Goal: Transaction & Acquisition: Purchase product/service

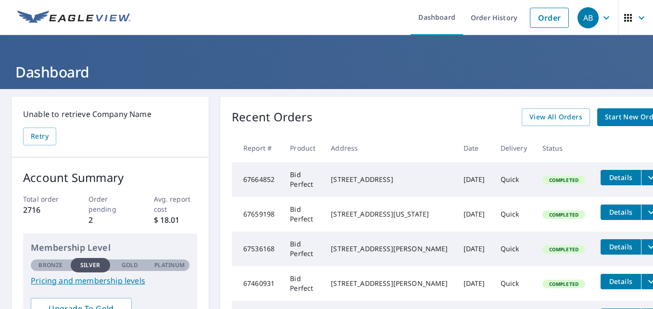
click at [605, 117] on span "Start New Order" at bounding box center [633, 117] width 56 height 12
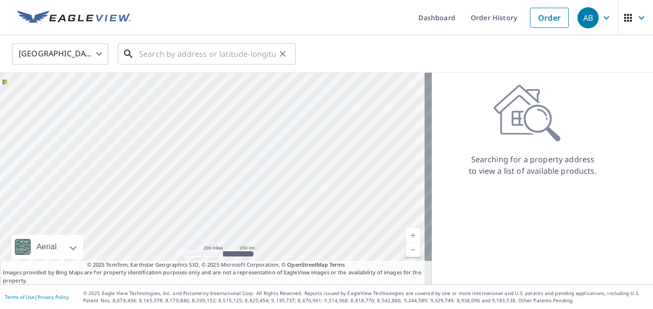
click at [226, 55] on input "text" at bounding box center [207, 53] width 137 height 27
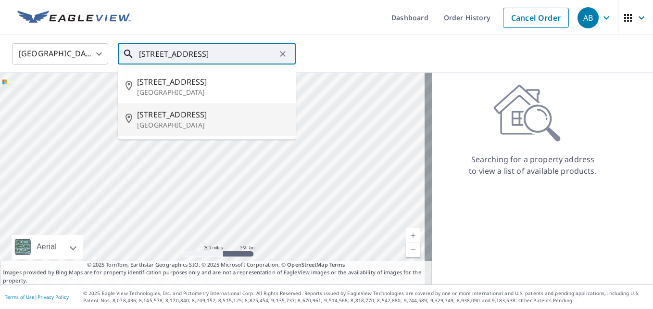
click at [199, 124] on p "[GEOGRAPHIC_DATA]" at bounding box center [212, 125] width 151 height 10
type input "[STREET_ADDRESS]"
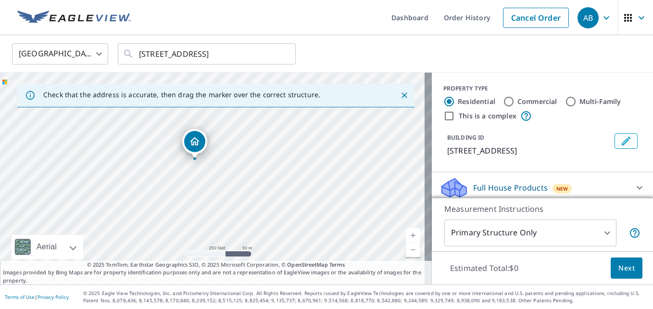
drag, startPoint x: 182, startPoint y: 185, endPoint x: 164, endPoint y: 167, distance: 25.5
click at [164, 167] on div "[STREET_ADDRESS]" at bounding box center [216, 179] width 432 height 212
drag, startPoint x: 211, startPoint y: 167, endPoint x: 263, endPoint y: 251, distance: 98.7
click at [263, 250] on div "[STREET_ADDRESS]" at bounding box center [216, 179] width 432 height 212
drag, startPoint x: 256, startPoint y: 174, endPoint x: 267, endPoint y: 197, distance: 25.4
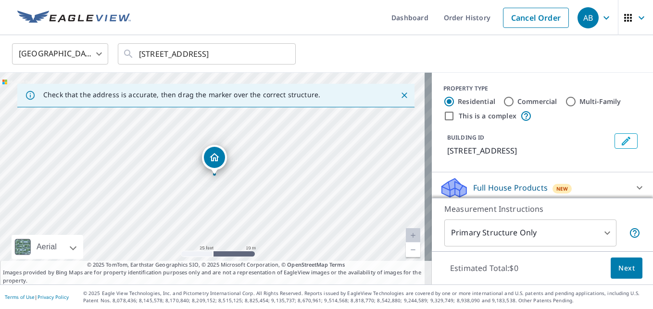
click at [267, 197] on div "[STREET_ADDRESS]" at bounding box center [216, 179] width 432 height 212
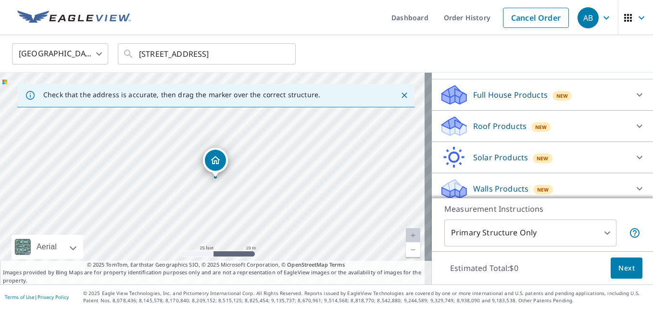
scroll to position [96, 0]
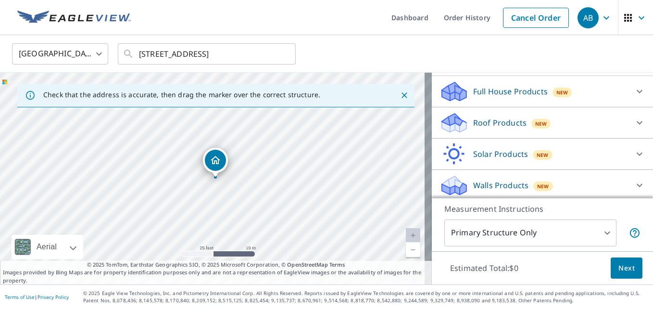
click at [634, 121] on icon at bounding box center [640, 123] width 12 height 12
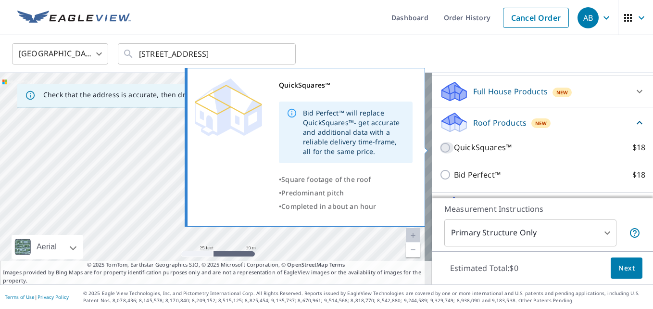
click at [439, 146] on input "QuickSquares™ $18" at bounding box center [446, 148] width 14 height 12
checkbox input "true"
type input "1"
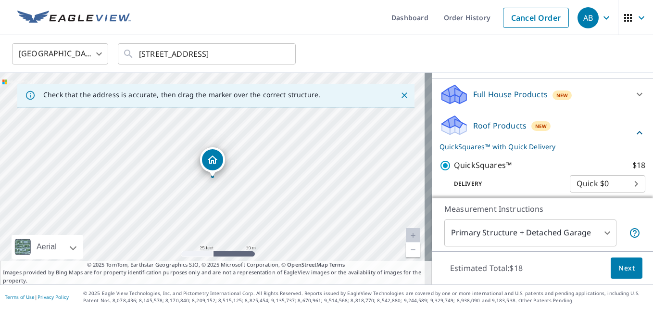
scroll to position [189, 0]
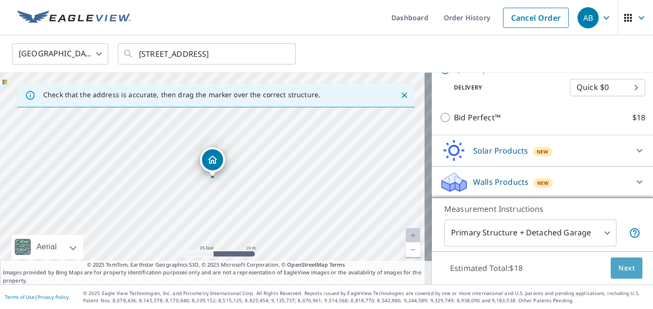
click at [618, 268] on span "Next" at bounding box center [626, 268] width 16 height 12
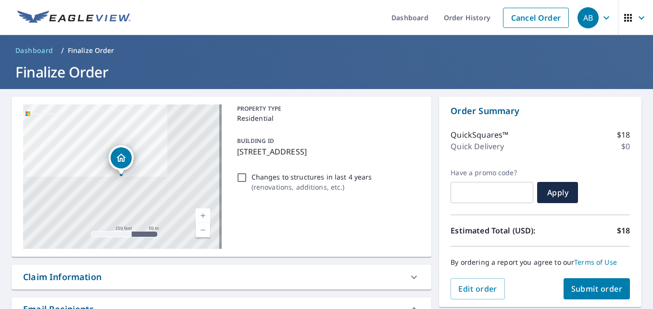
scroll to position [48, 0]
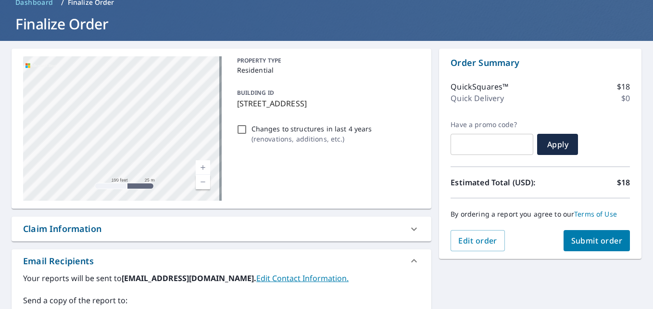
drag, startPoint x: 137, startPoint y: 136, endPoint x: 0, endPoint y: 81, distance: 147.4
click at [0, 66] on html "AB AB Dashboard Order History Cancel Order AB Dashboard / Finalize Order Finali…" at bounding box center [326, 154] width 653 height 309
click at [33, 86] on div "[STREET_ADDRESS]" at bounding box center [122, 128] width 199 height 144
drag, startPoint x: 105, startPoint y: 136, endPoint x: -72, endPoint y: 139, distance: 177.0
click at [0, 139] on html "AB AB Dashboard Order History Cancel Order AB Dashboard / Finalize Order Finali…" at bounding box center [326, 154] width 653 height 309
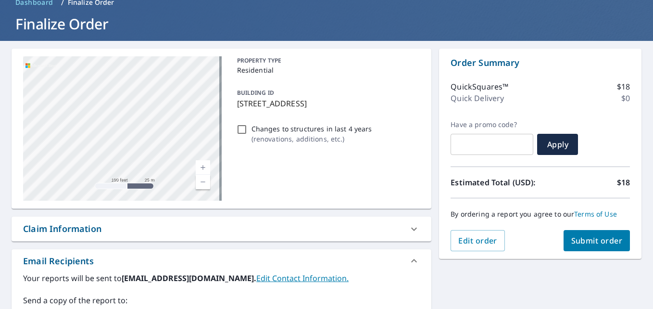
drag, startPoint x: 68, startPoint y: 135, endPoint x: 25, endPoint y: 125, distance: 44.0
click at [25, 125] on div "[STREET_ADDRESS]" at bounding box center [122, 128] width 199 height 144
drag, startPoint x: 346, startPoint y: 169, endPoint x: 198, endPoint y: 148, distance: 149.6
click at [344, 168] on div "PROPERTY TYPE Residential BUILDING ID [STREET_ADDRESS] Changes to structures in…" at bounding box center [326, 128] width 187 height 144
click at [116, 117] on div "[STREET_ADDRESS]" at bounding box center [108, 104] width 25 height 30
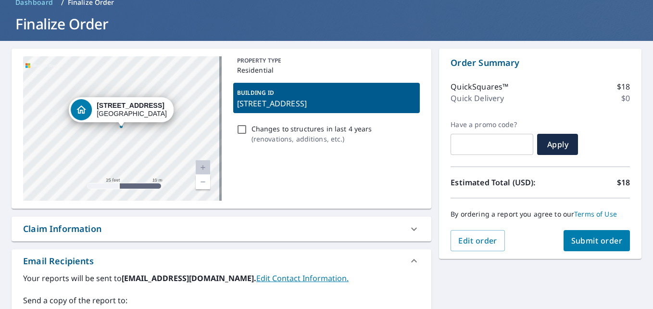
click at [367, 175] on div "PROPERTY TYPE Residential BUILDING ID [STREET_ADDRESS] Changes to structures in…" at bounding box center [326, 128] width 187 height 144
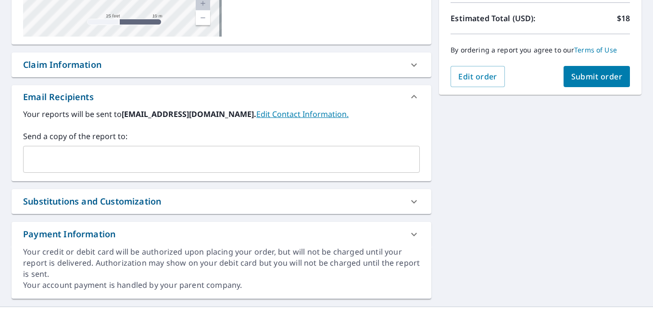
scroll to position [234, 0]
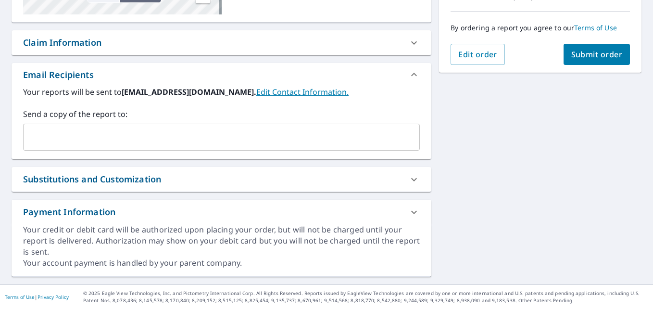
click at [114, 137] on input "text" at bounding box center [214, 137] width 374 height 18
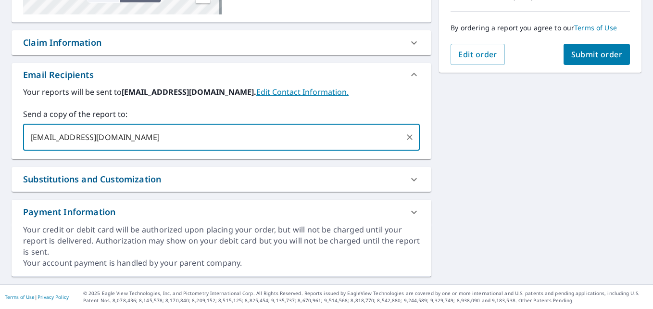
type input "[EMAIL_ADDRESS][DOMAIN_NAME]"
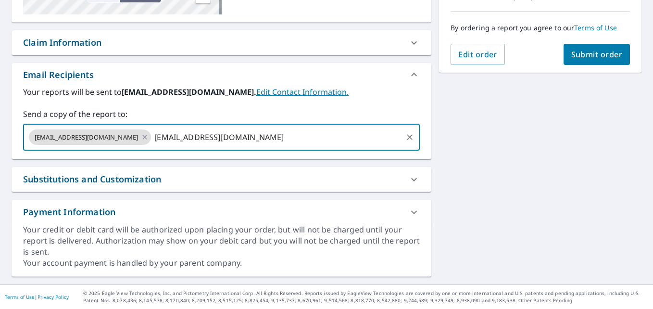
type input "[EMAIL_ADDRESS][DOMAIN_NAME]"
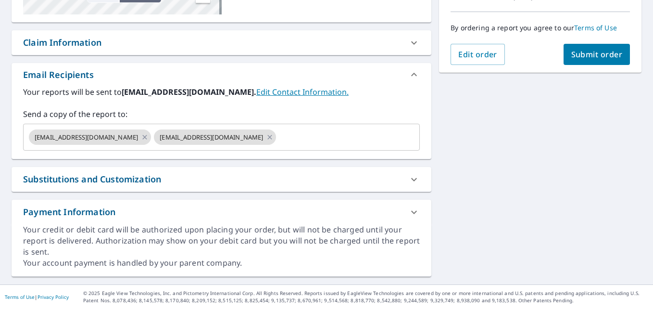
click at [587, 60] on button "Submit order" at bounding box center [597, 54] width 67 height 21
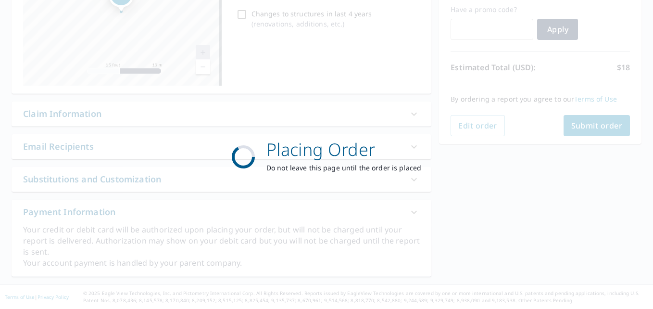
scroll to position [163, 0]
